Goal: Task Accomplishment & Management: Manage account settings

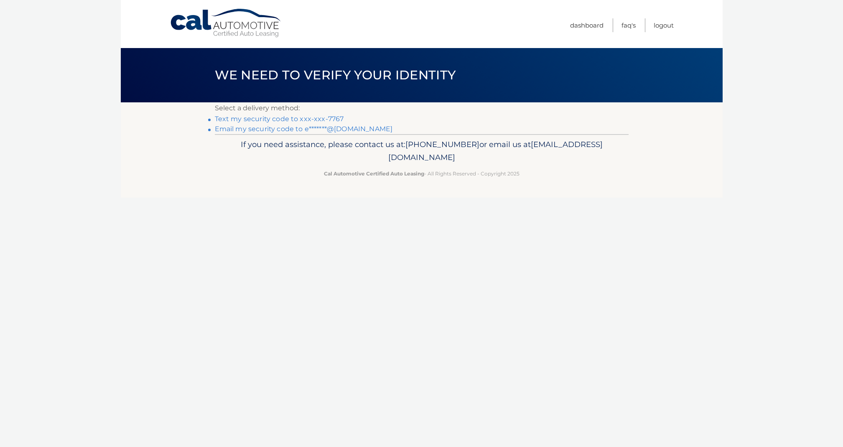
click at [297, 120] on link "Text my security code to xxx-xxx-7767" at bounding box center [279, 119] width 129 height 8
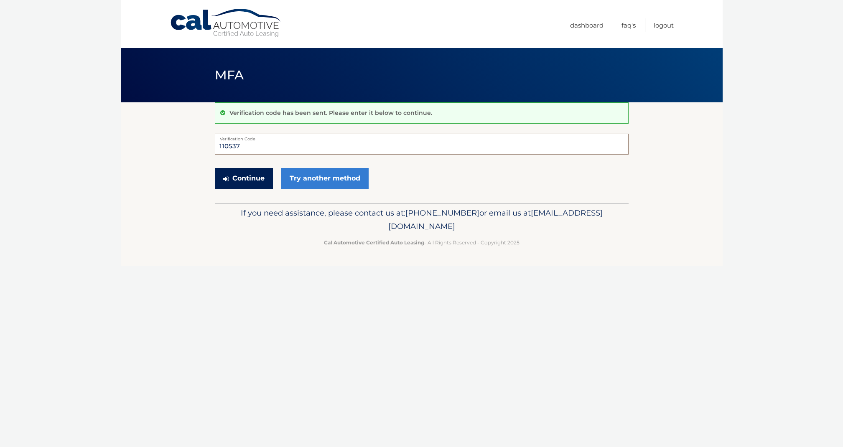
type input "110537"
click at [257, 176] on button "Continue" at bounding box center [244, 178] width 58 height 21
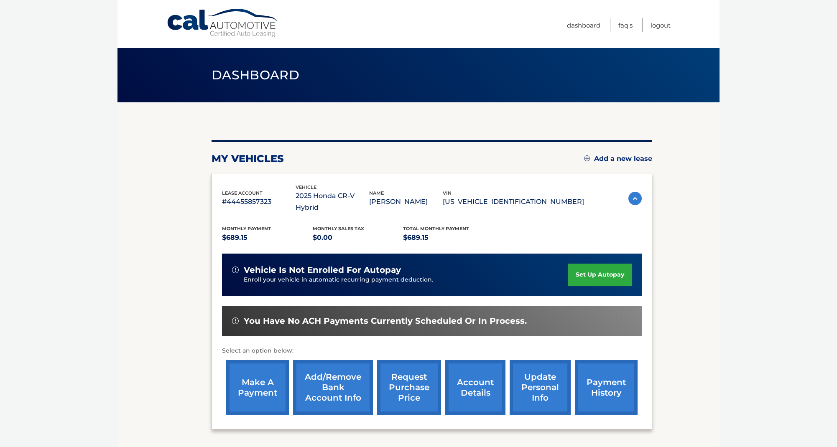
click at [267, 367] on link "make a payment" at bounding box center [257, 387] width 63 height 55
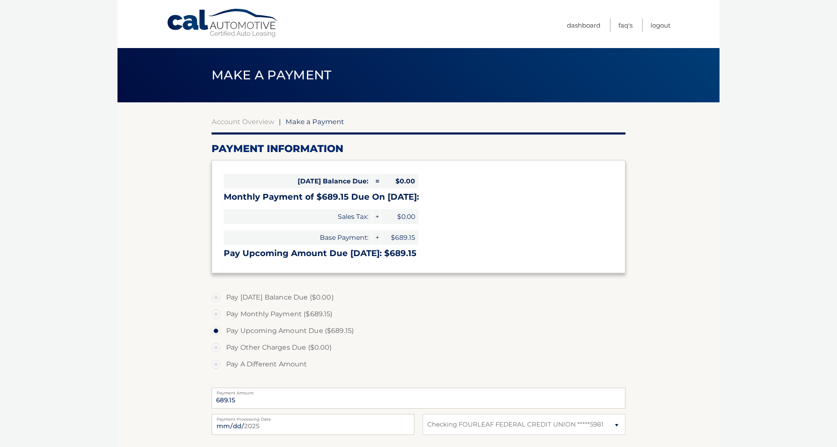
select select "NzgyMDQzZTEtOWI0Zi00Nzk2LWJjZTEtNjhhNDhlNGEwMjk2"
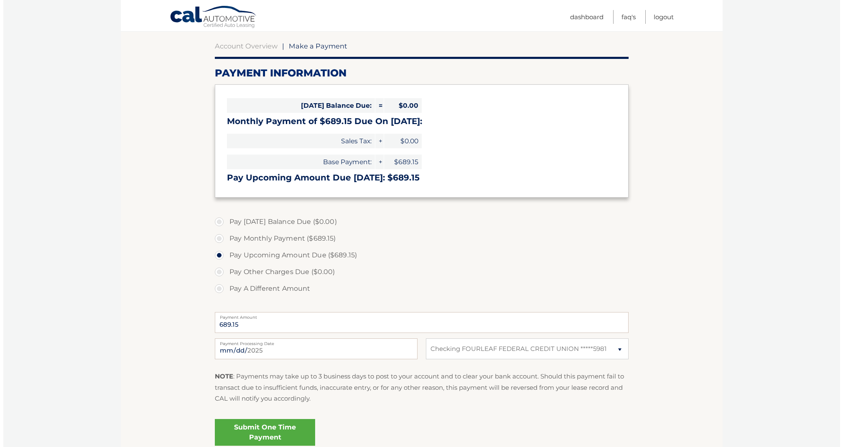
scroll to position [89, 0]
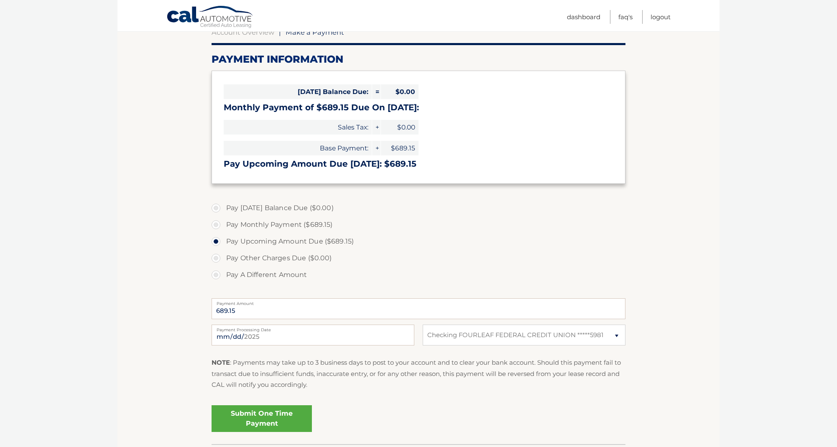
click at [292, 416] on link "Submit One Time Payment" at bounding box center [261, 418] width 100 height 27
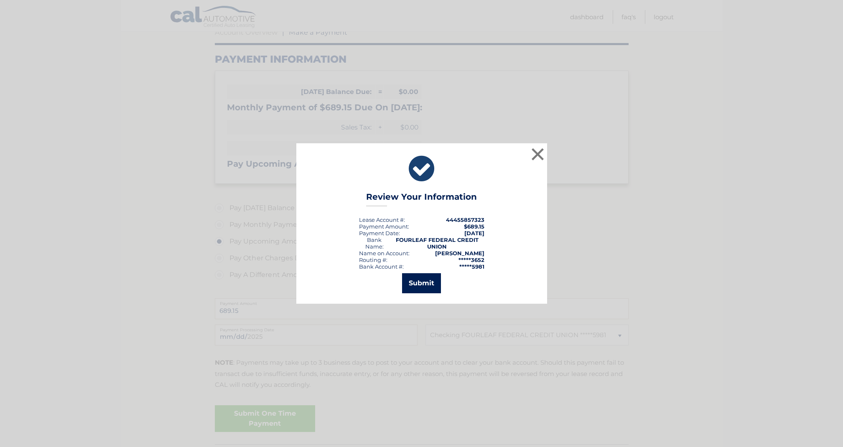
click at [433, 285] on button "Submit" at bounding box center [421, 283] width 39 height 20
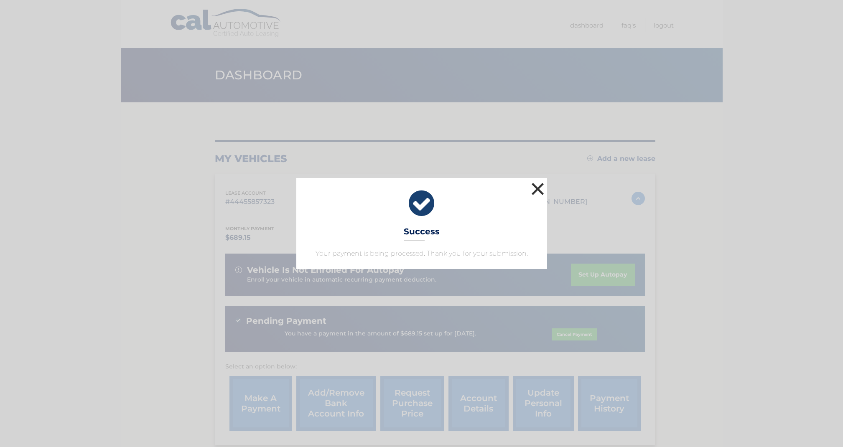
click at [537, 188] on button "×" at bounding box center [538, 189] width 17 height 17
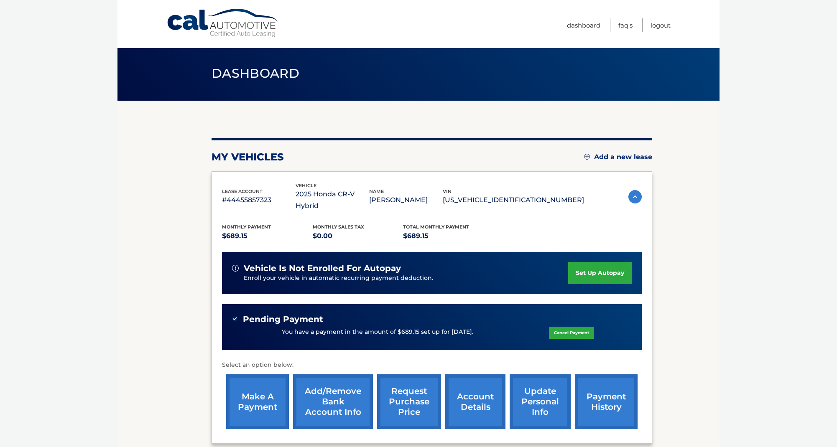
scroll to position [3, 0]
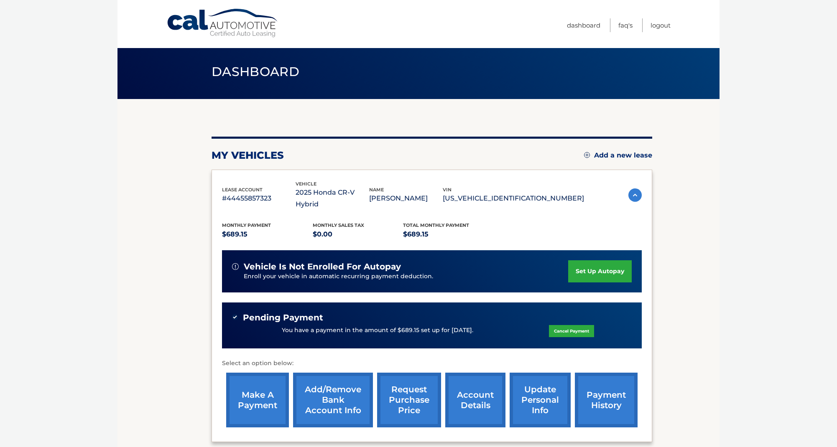
click at [533, 381] on link "update personal info" at bounding box center [539, 400] width 61 height 55
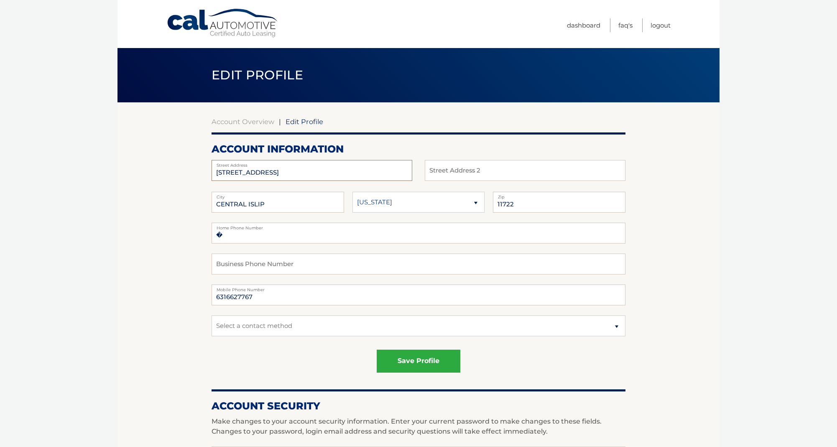
click at [236, 171] on input "[STREET_ADDRESS]" at bounding box center [311, 170] width 201 height 21
type input "[STREET_ADDRESS]"
click at [422, 359] on button "save profile" at bounding box center [419, 361] width 84 height 23
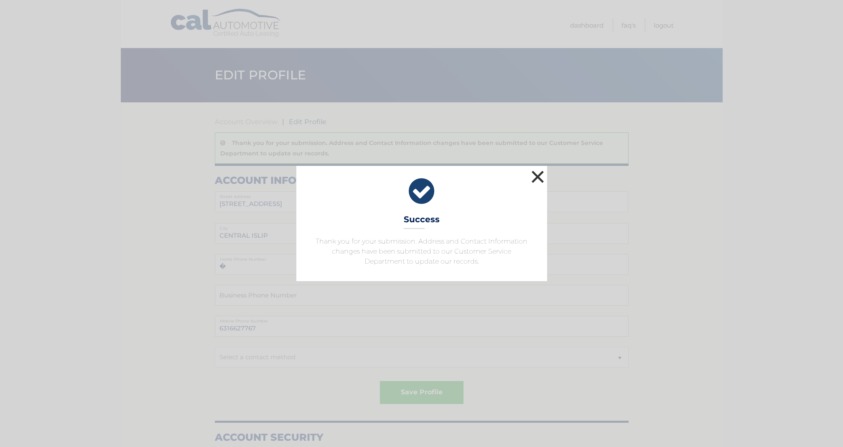
click at [541, 176] on button "×" at bounding box center [538, 176] width 17 height 17
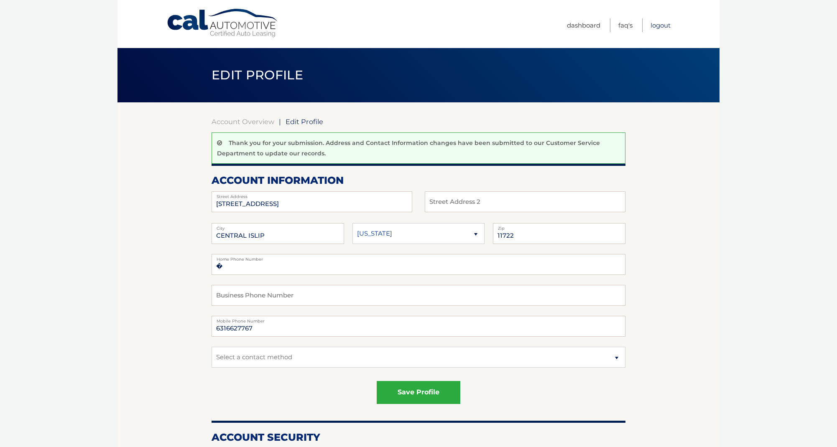
click at [660, 24] on link "Logout" at bounding box center [660, 25] width 20 height 14
